Goal: Communication & Community: Answer question/provide support

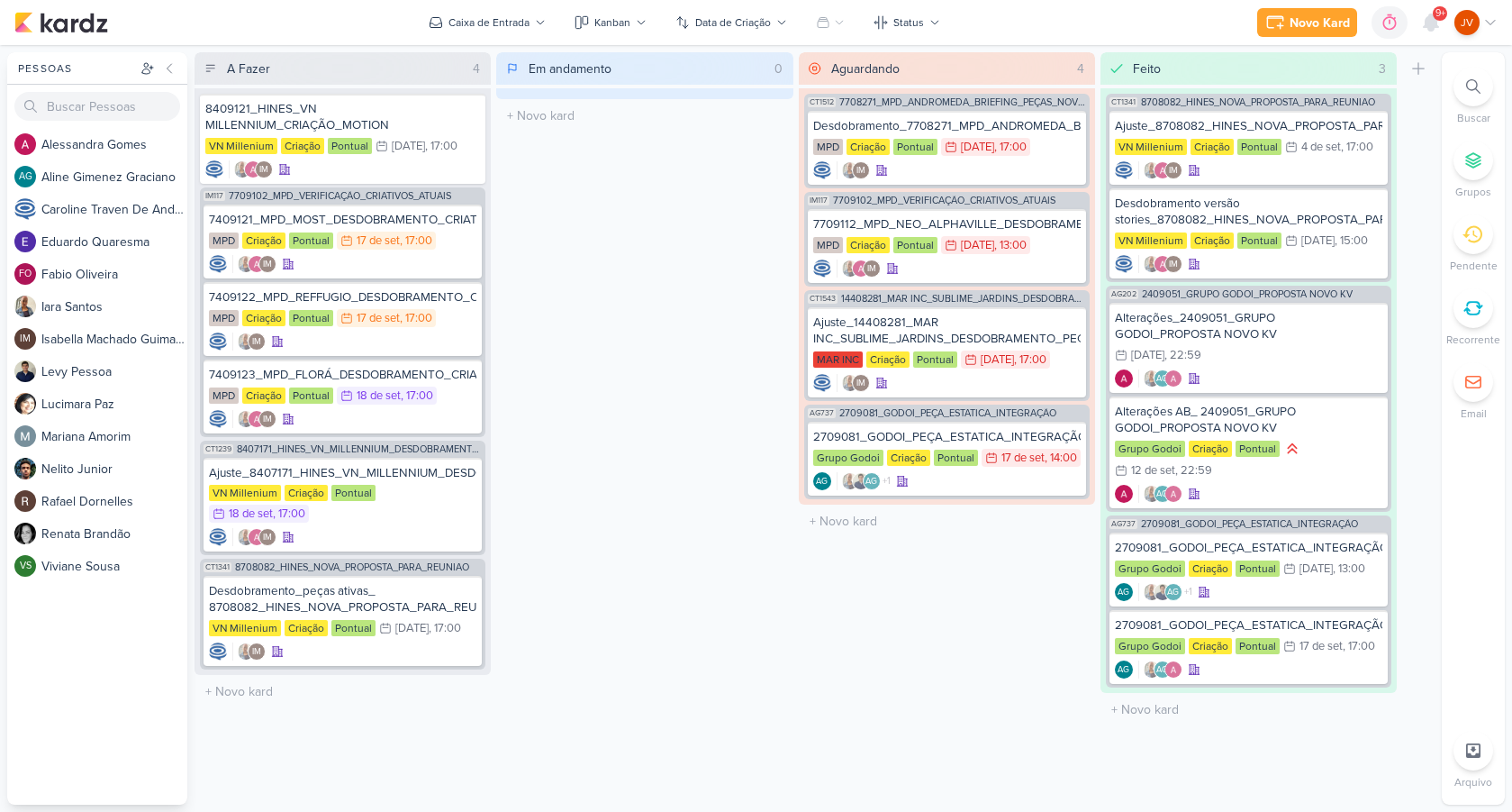
click at [1466, 237] on icon at bounding box center [1472, 234] width 20 height 20
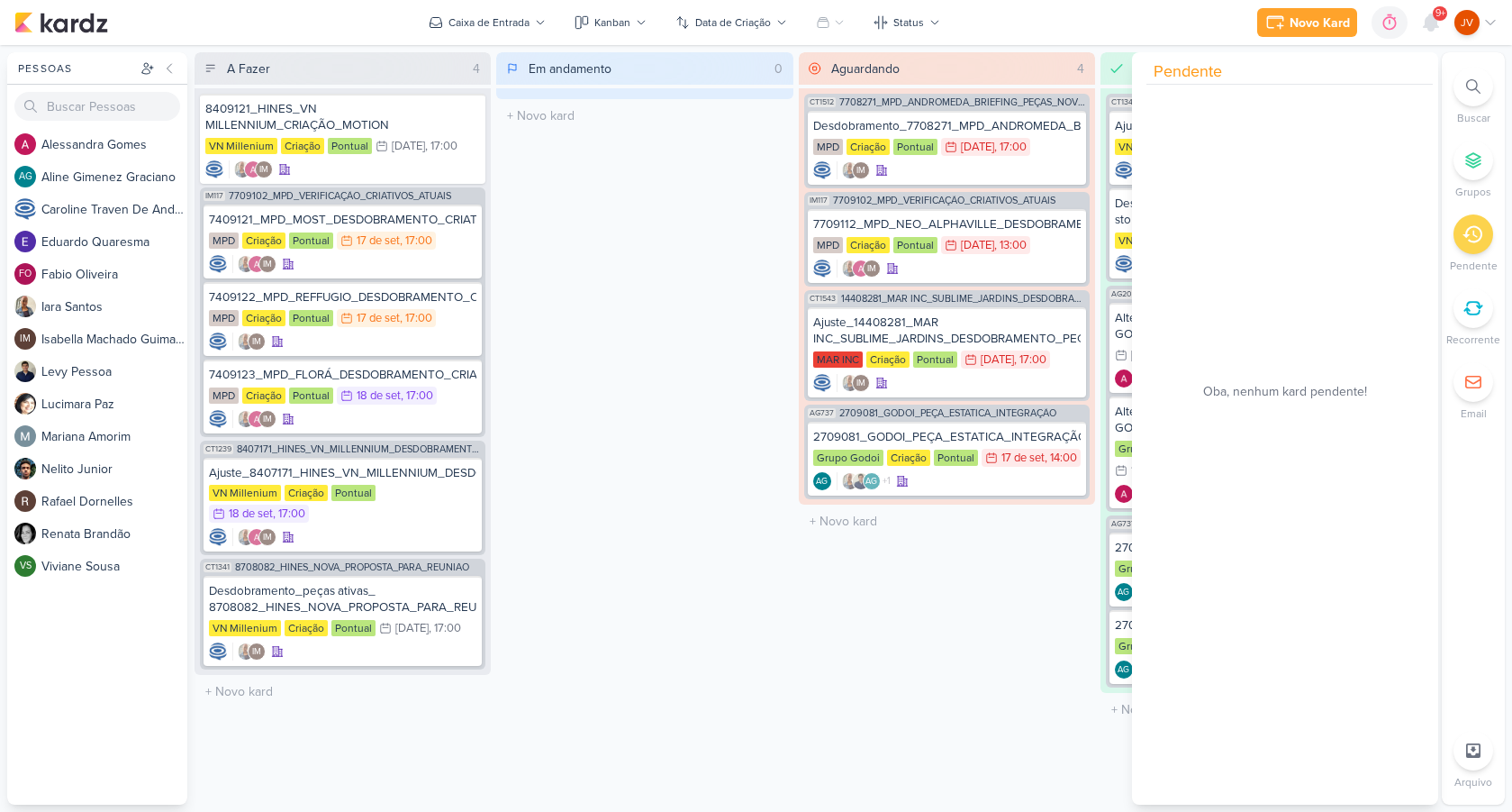
click at [1484, 241] on div at bounding box center [1473, 234] width 40 height 40
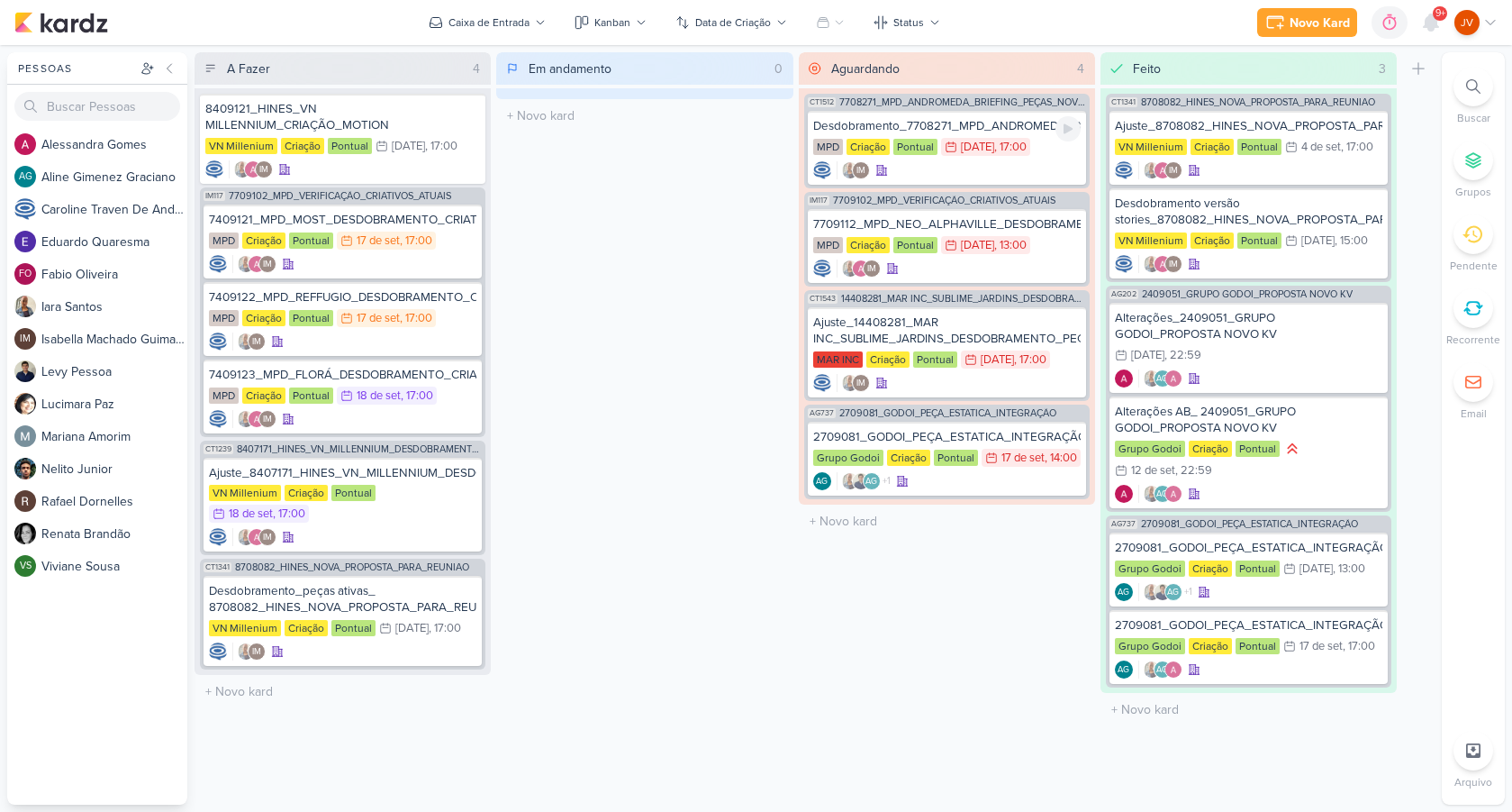
click at [996, 135] on div "Desdobramento_7708271_MPD_ANDROMEDA_BRIEFING_PEÇAS_NOVO_KV_LANÇAMENTO MPD Criaç…" at bounding box center [947, 147] width 279 height 74
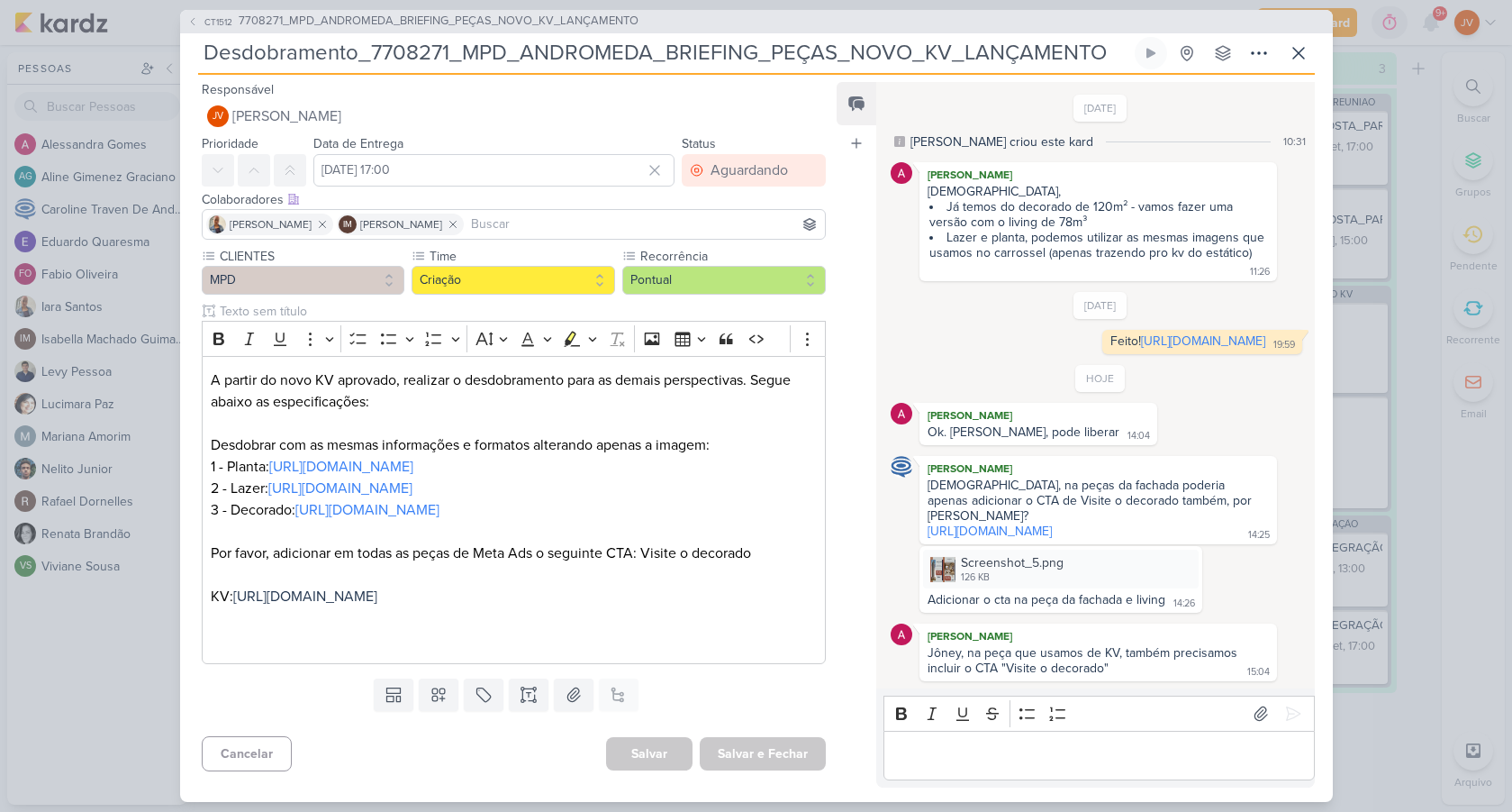
scroll to position [23, 0]
click at [1297, 55] on icon at bounding box center [1299, 53] width 22 height 22
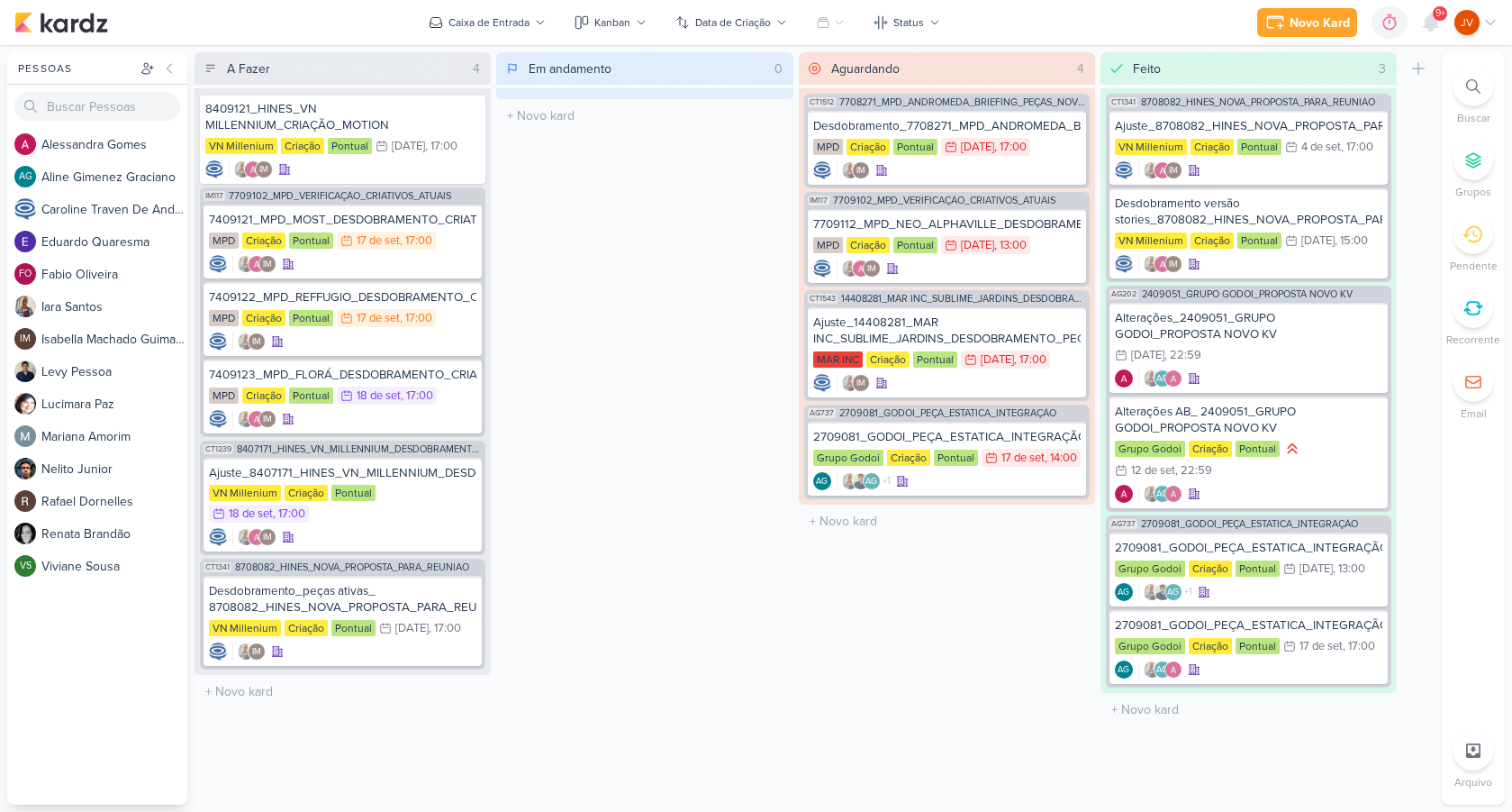
click at [642, 693] on div "Em andamento 0 Mover Para Esquerda Mover Para Direita [GEOGRAPHIC_DATA] O títul…" at bounding box center [644, 428] width 296 height 752
click at [725, 722] on div "Em andamento 0 Mover Para Esquerda Mover Para Direita [GEOGRAPHIC_DATA] O títul…" at bounding box center [644, 428] width 296 height 752
click at [1001, 131] on div "Desdobramento_7708271_MPD_ANDROMEDA_BRIEFING_PEÇAS_NOVO_KV_LANÇAMENTO" at bounding box center [946, 125] width 268 height 16
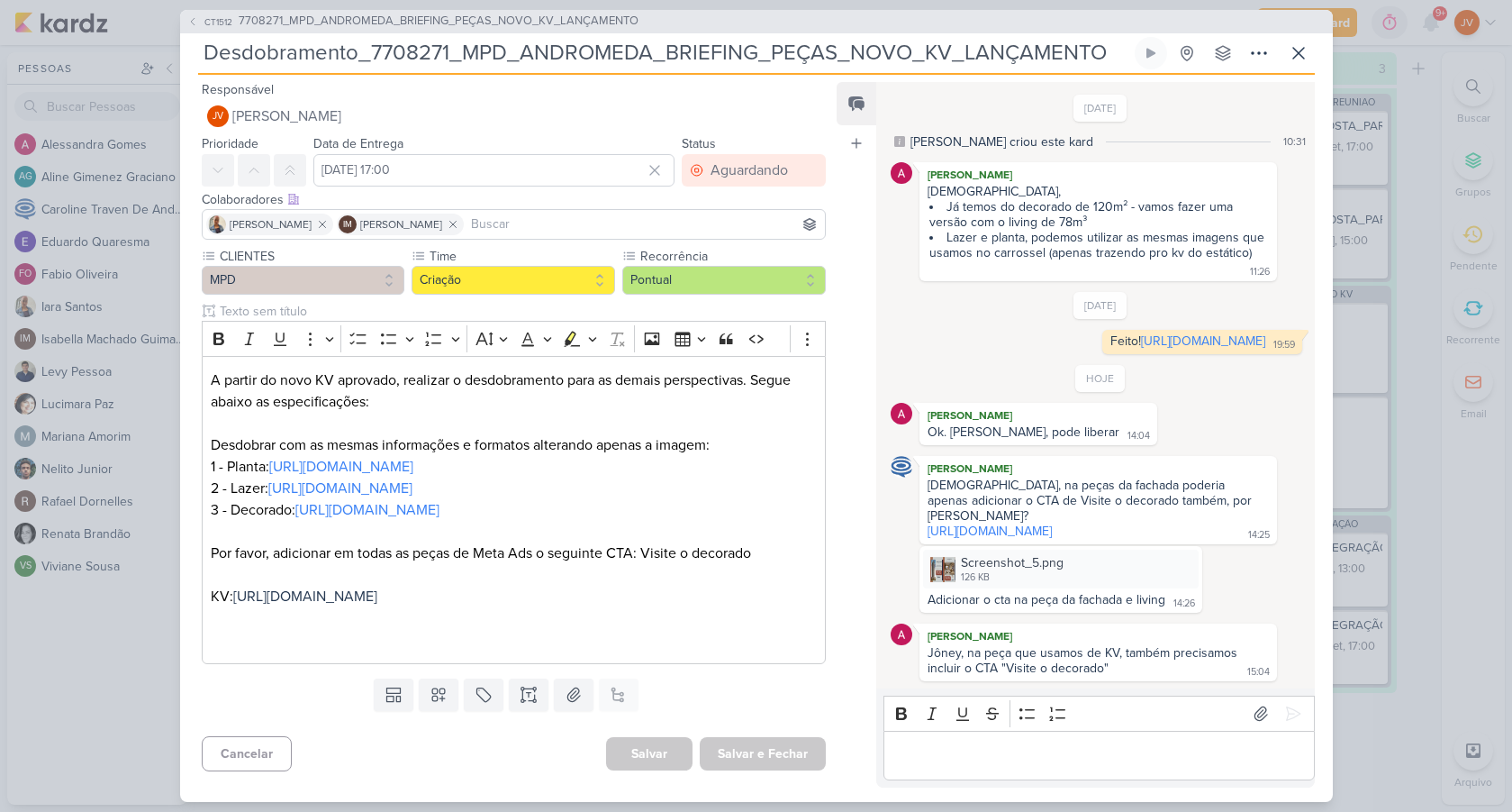
scroll to position [23, 0]
click at [1300, 45] on icon at bounding box center [1299, 53] width 22 height 22
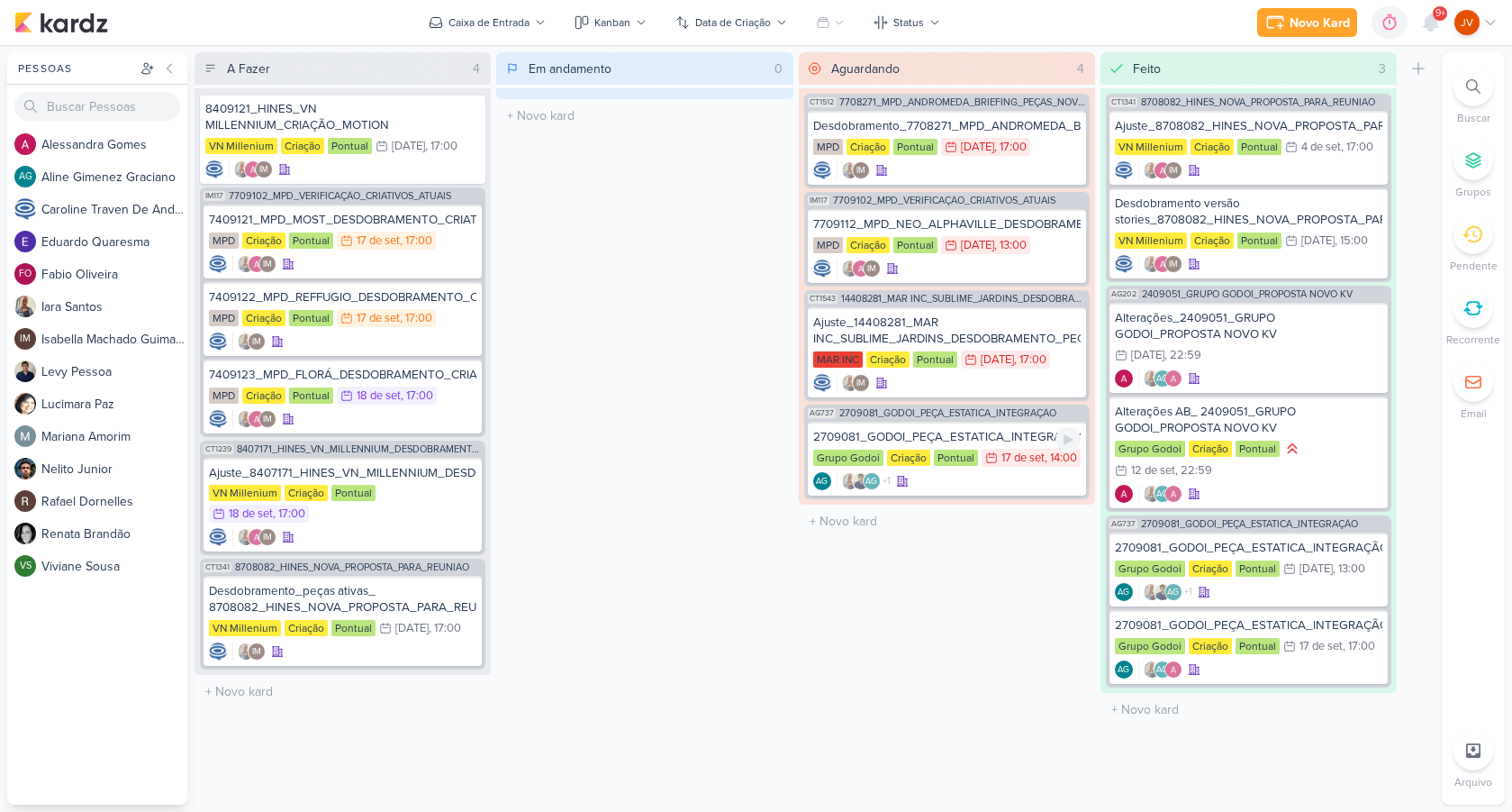
click at [979, 435] on div "2709081_GODOI_PEÇA_ESTATICA_INTEGRAÇÃO_AB_V4" at bounding box center [946, 437] width 268 height 16
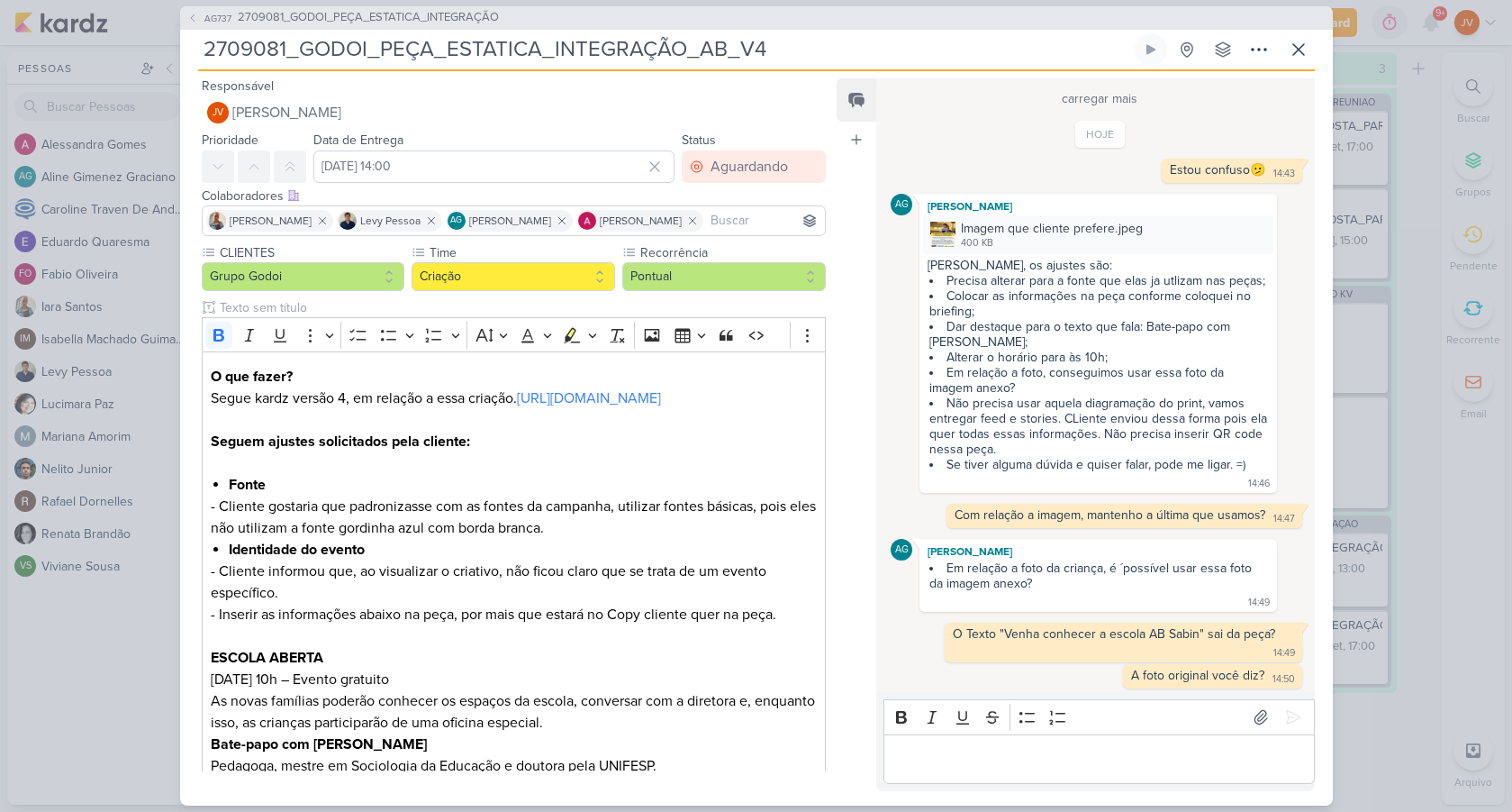
scroll to position [1140, 0]
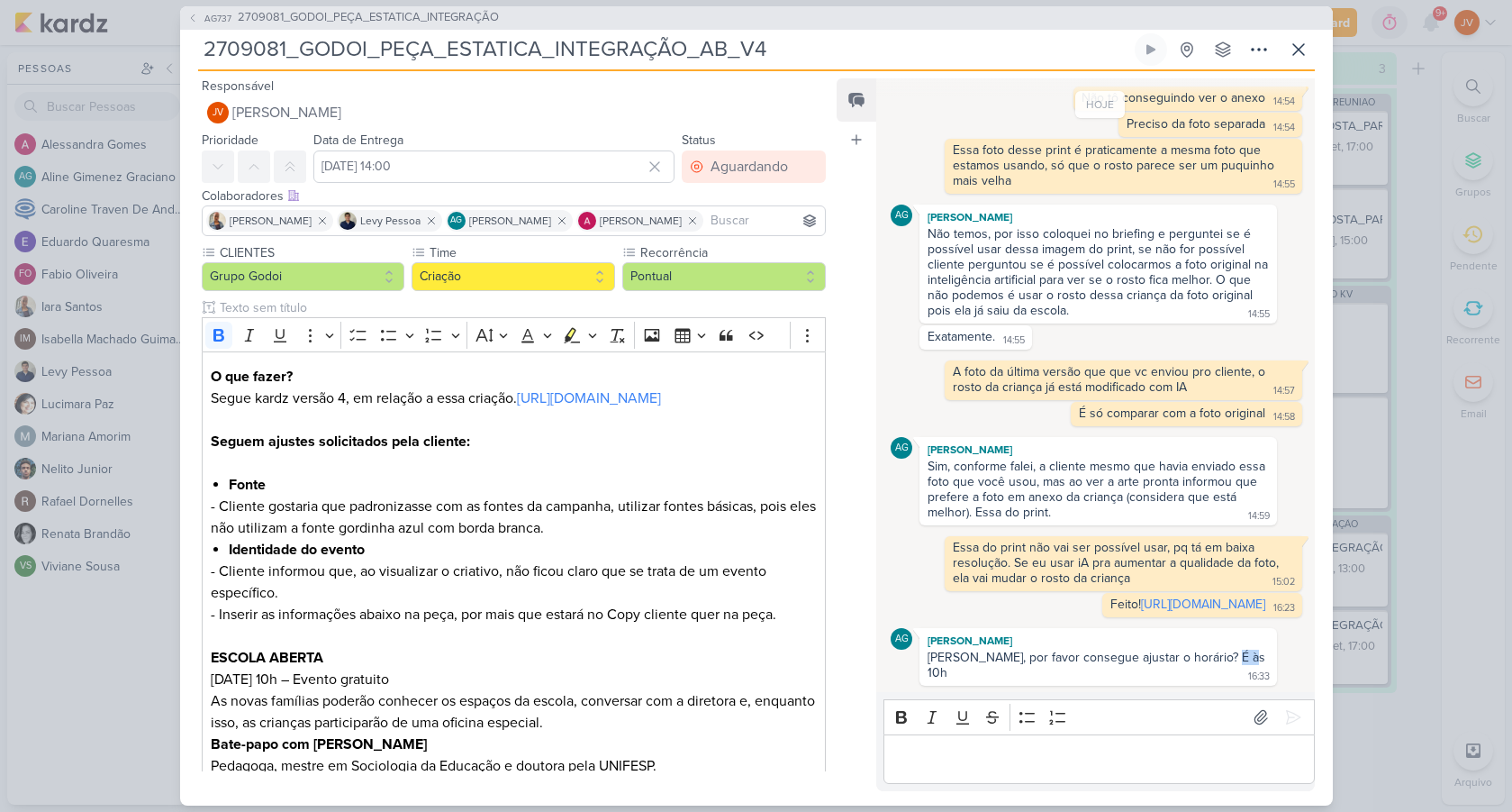
drag, startPoint x: 1235, startPoint y: 662, endPoint x: 1219, endPoint y: 653, distance: 18.4
click at [1219, 653] on div "[PERSON_NAME], por favor consegue ajustar o horário? É às 10h" at bounding box center [1098, 664] width 342 height 31
click at [983, 759] on p "Editor editing area: main" at bounding box center [1099, 759] width 412 height 22
click at [895, 762] on p "Já atualizei lá no mesmo link" at bounding box center [1099, 759] width 412 height 22
click at [1286, 722] on icon at bounding box center [1293, 717] width 18 height 18
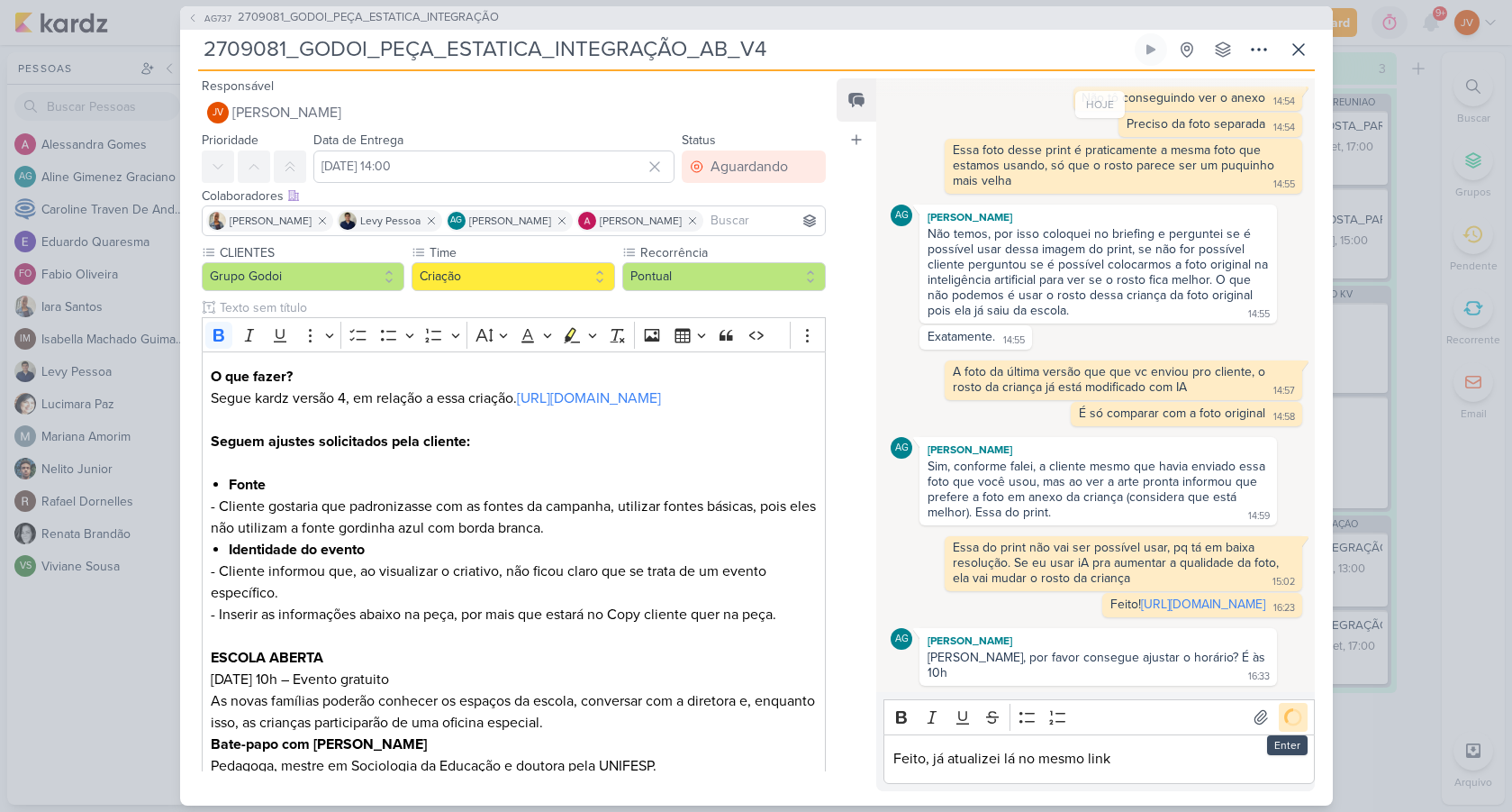
scroll to position [1176, 0]
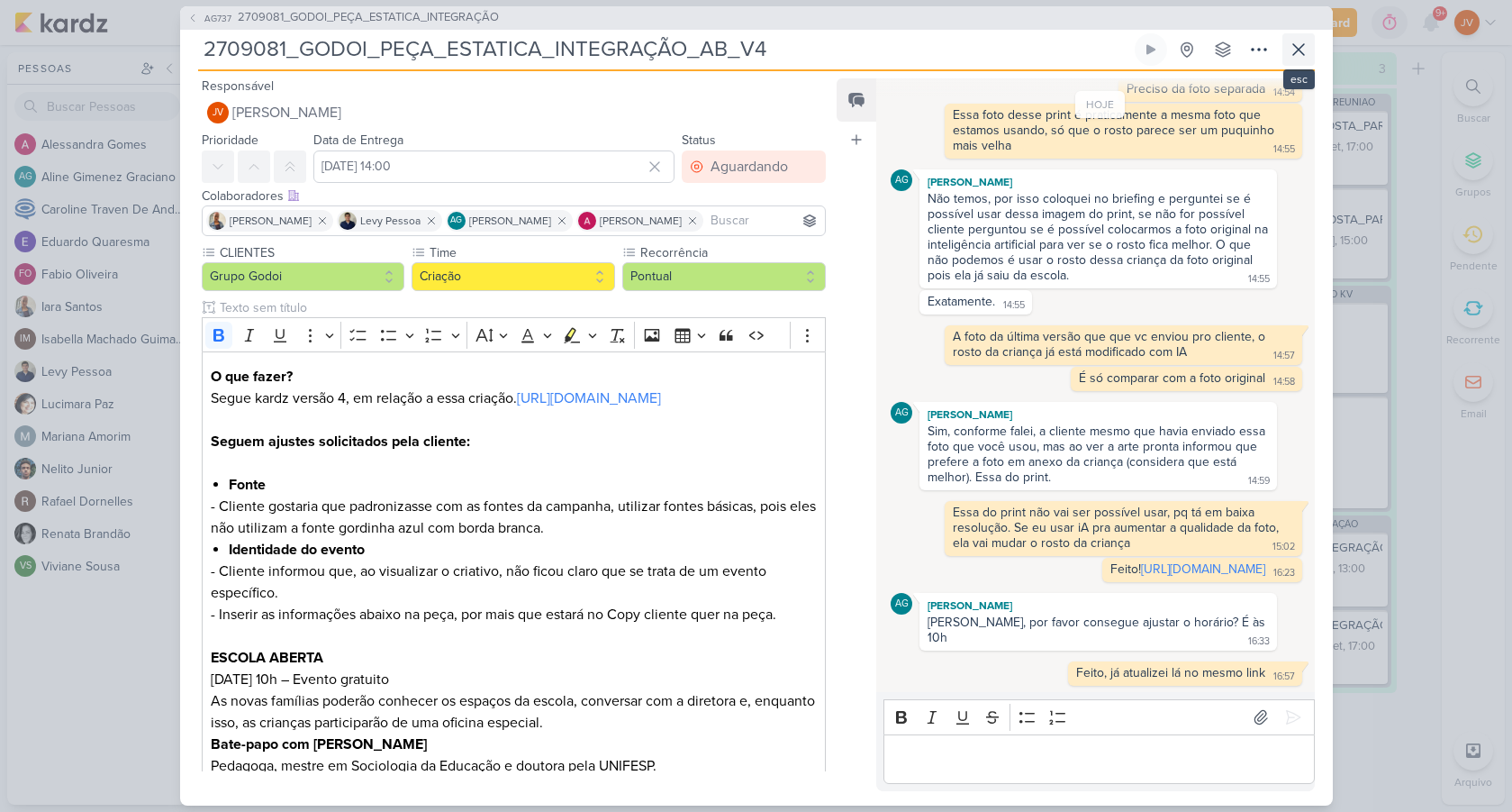
click at [1303, 48] on icon at bounding box center [1299, 49] width 22 height 22
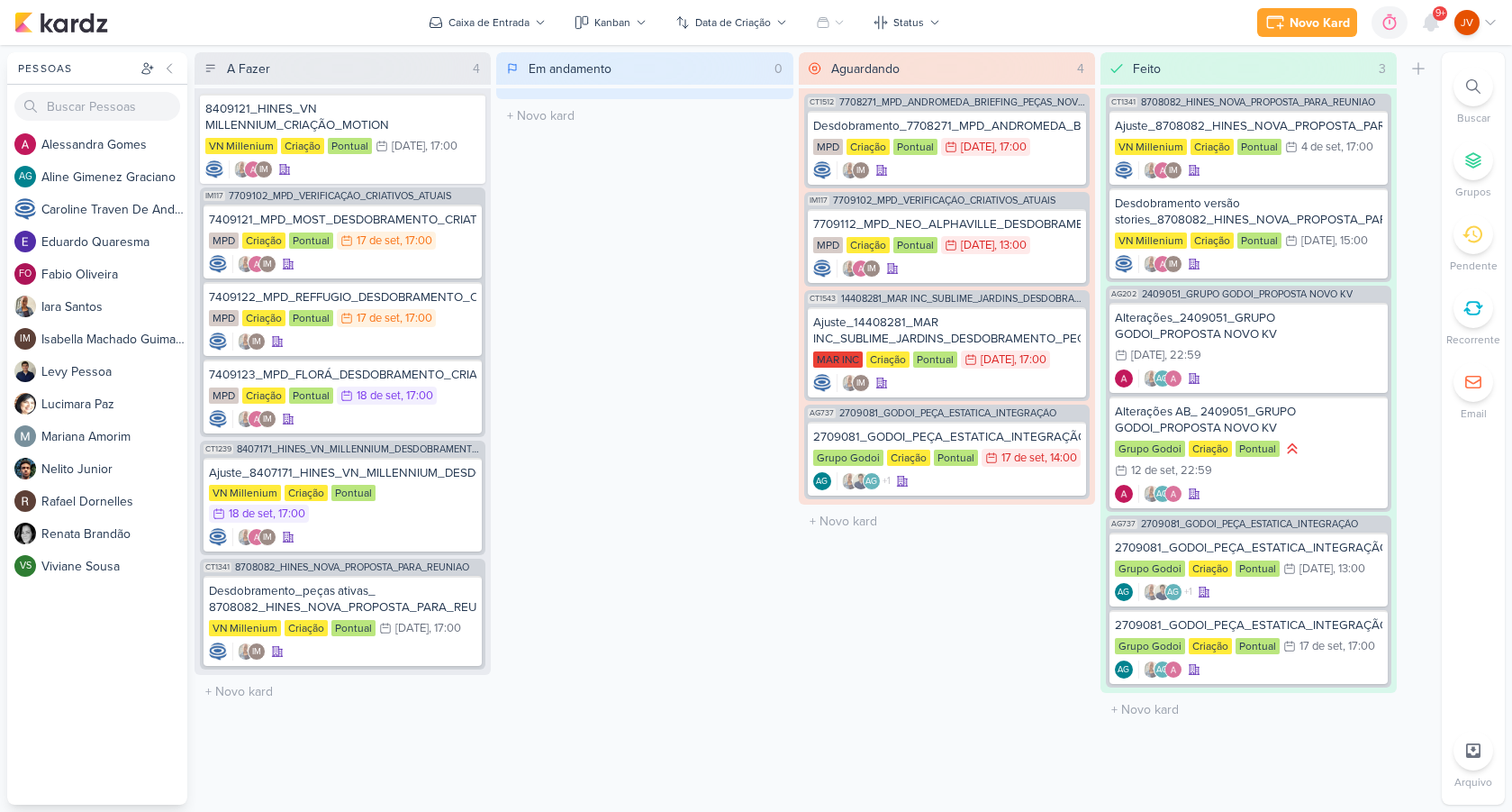
drag, startPoint x: 815, startPoint y: 684, endPoint x: 829, endPoint y: 690, distance: 15.2
click at [815, 684] on div "Aguardando 4 Mover Para Esquerda Mover Para Direita Deletar CT1512 7708271_MPD_…" at bounding box center [947, 428] width 296 height 752
